Goal: Transaction & Acquisition: Purchase product/service

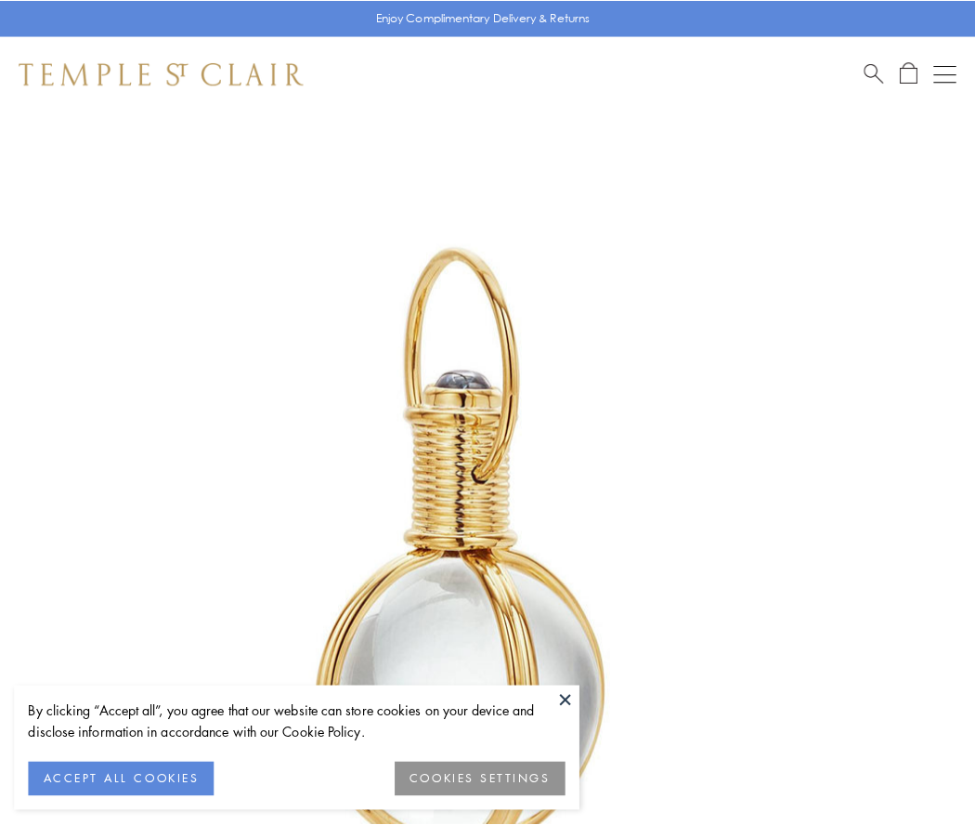
scroll to position [485, 0]
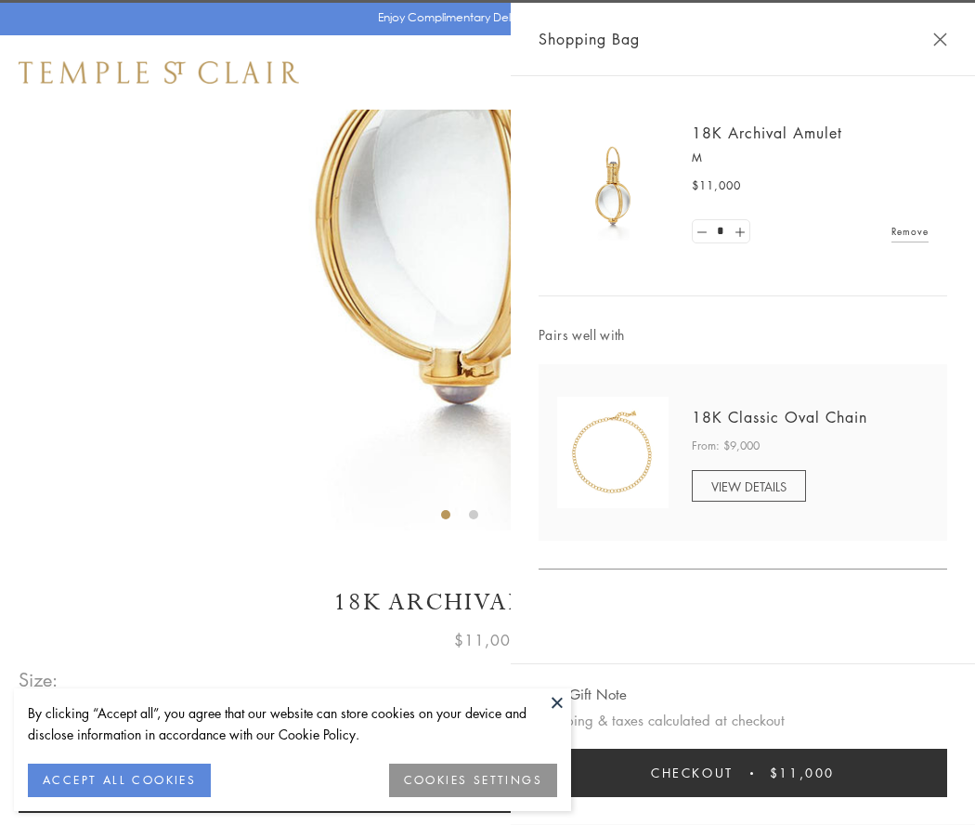
click at [743, 773] on button "Checkout $11,000" at bounding box center [743, 773] width 409 height 48
